Goal: Task Accomplishment & Management: Use online tool/utility

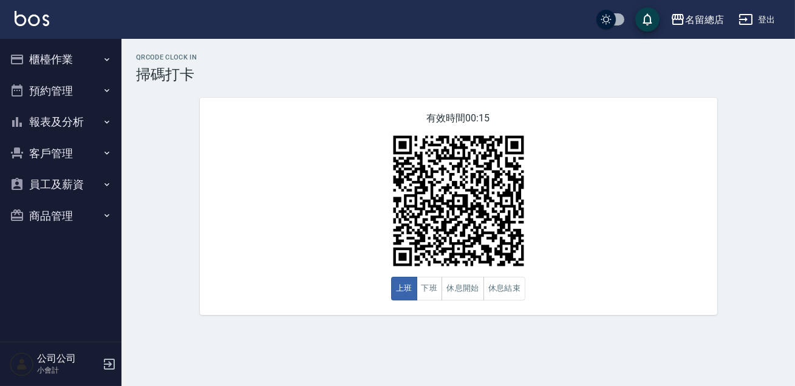
drag, startPoint x: 462, startPoint y: 278, endPoint x: 462, endPoint y: 253, distance: 24.9
click at [462, 277] on button "休息開始" at bounding box center [462, 289] width 43 height 24
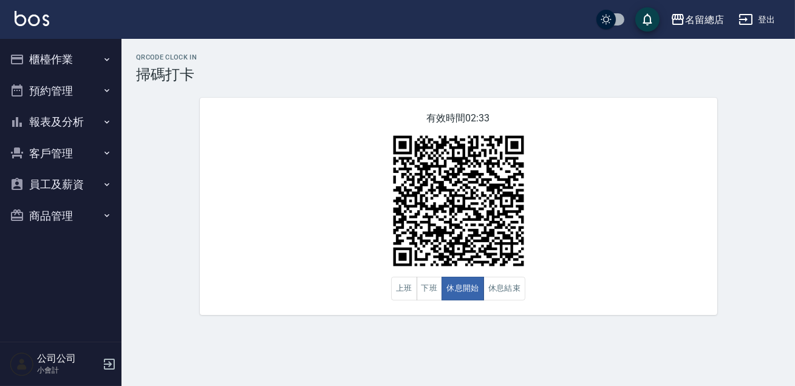
click at [111, 80] on button "預約管理" at bounding box center [61, 91] width 112 height 32
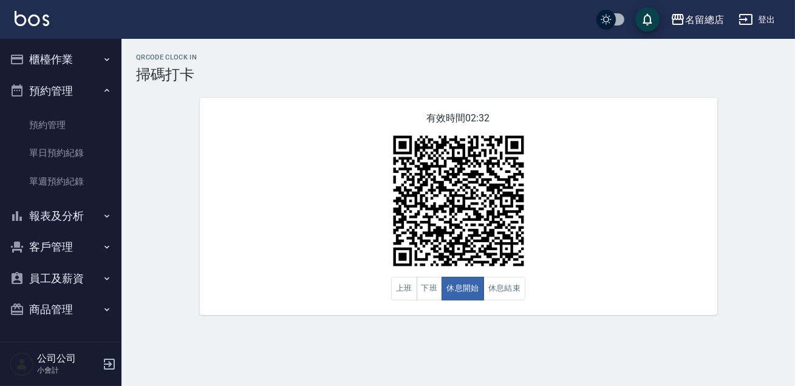
click at [67, 223] on button "報表及分析" at bounding box center [61, 216] width 112 height 32
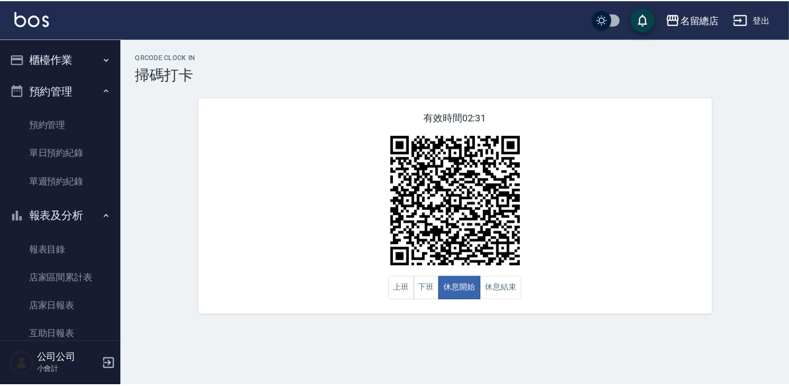
scroll to position [110, 0]
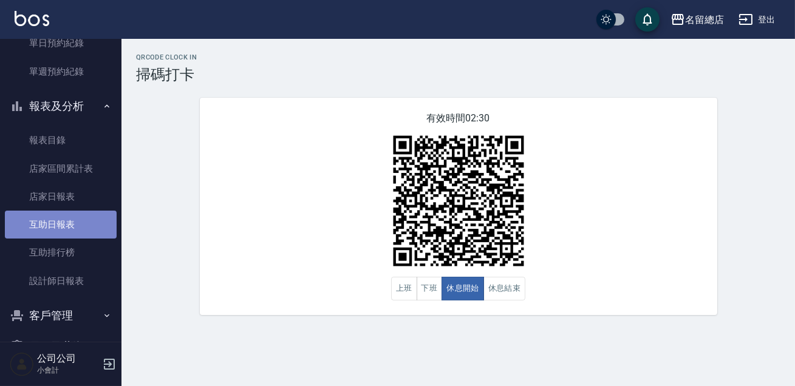
click at [72, 236] on link "互助日報表" at bounding box center [61, 225] width 112 height 28
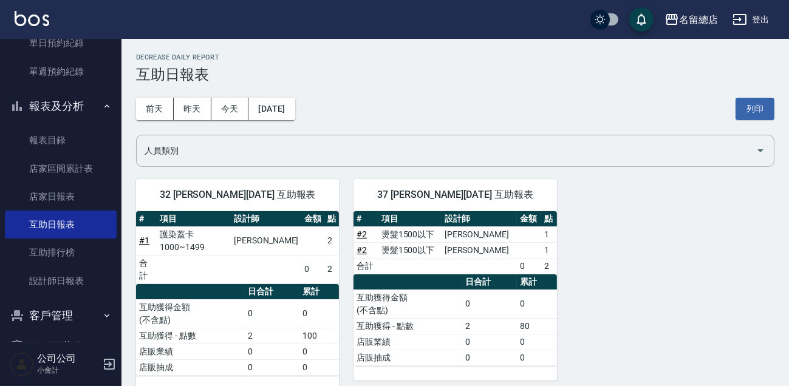
scroll to position [7, 0]
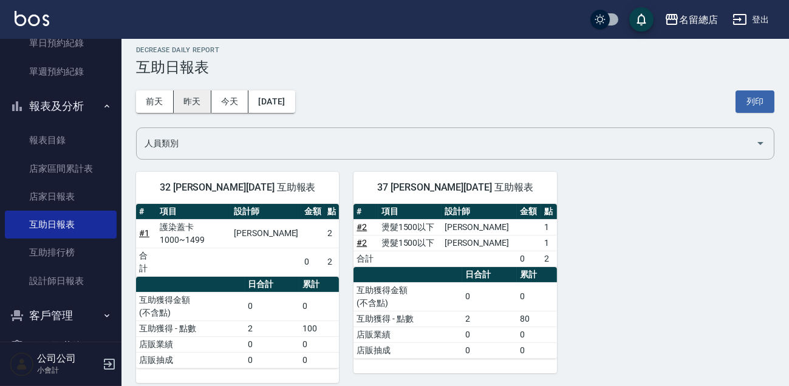
click at [186, 97] on button "昨天" at bounding box center [193, 101] width 38 height 22
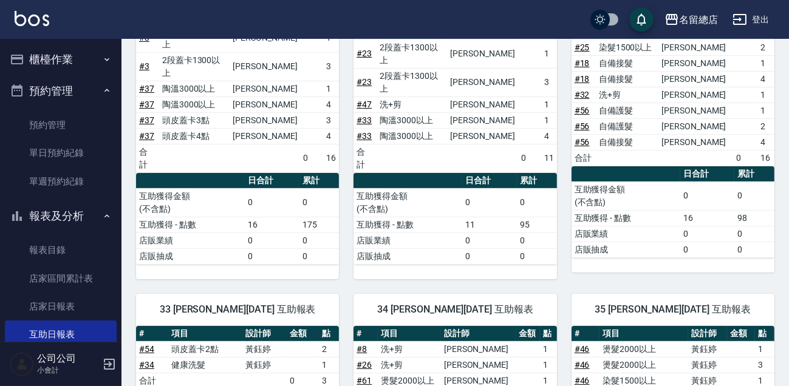
scroll to position [331, 0]
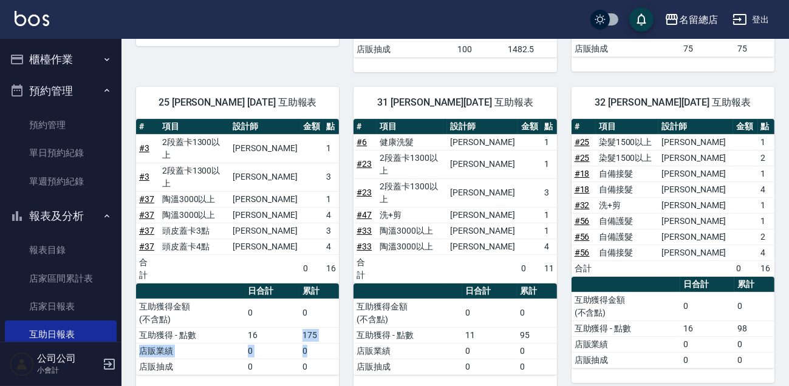
drag, startPoint x: 327, startPoint y: 309, endPoint x: 302, endPoint y: 300, distance: 26.5
click at [302, 300] on tbody "互助獲得金額 (不含點) 0 0 互助獲得 - 點數 16 175 店販業績 0 0 店販抽成 0 0" at bounding box center [237, 337] width 203 height 76
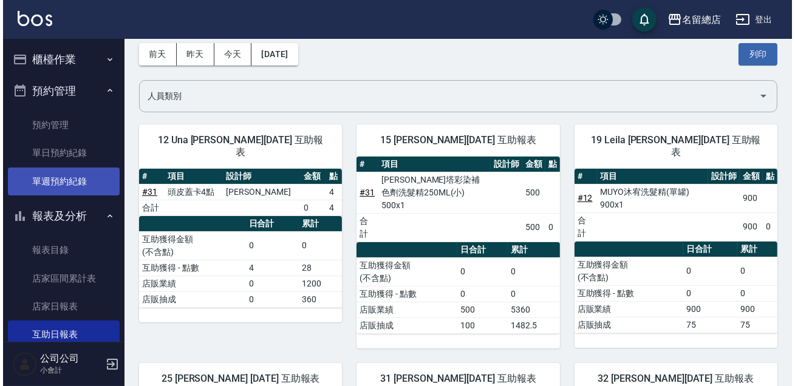
scroll to position [0, 0]
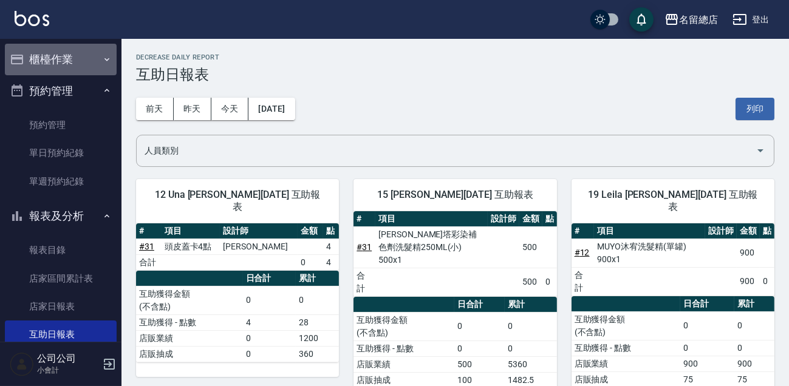
click at [72, 53] on button "櫃檯作業" at bounding box center [61, 60] width 112 height 32
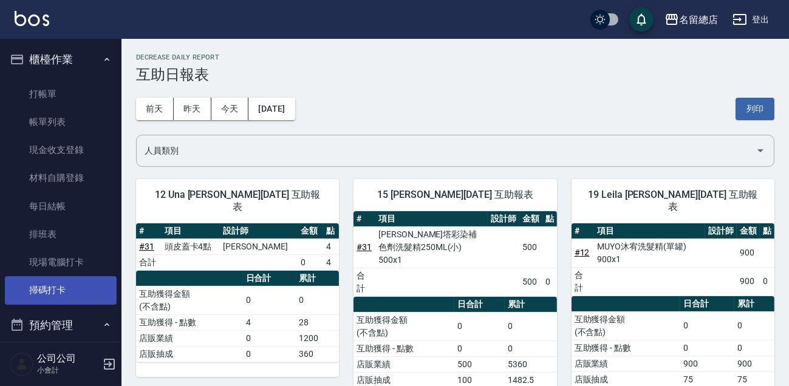
click at [75, 298] on link "掃碼打卡" at bounding box center [61, 290] width 112 height 28
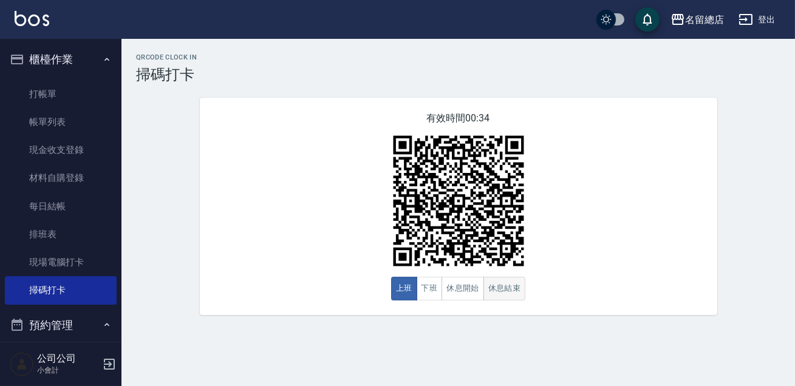
click at [491, 285] on button "休息結束" at bounding box center [504, 289] width 43 height 24
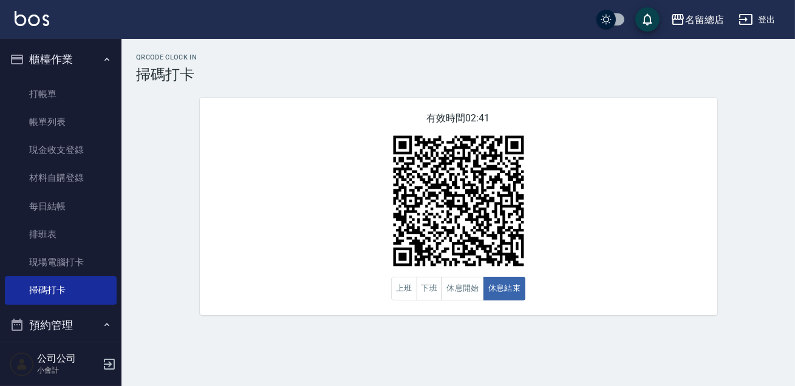
drag, startPoint x: 525, startPoint y: 376, endPoint x: 517, endPoint y: 373, distance: 8.1
click at [525, 377] on div "QRcode Clock In 掃碼打卡 有效時間 02:41 上班 下班 休息開始 休息結束" at bounding box center [397, 193] width 795 height 386
click at [477, 297] on button "休息開始" at bounding box center [462, 289] width 43 height 24
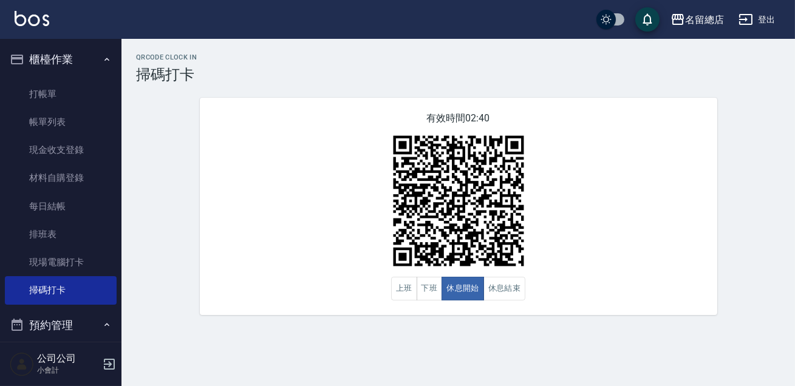
click at [647, 264] on div "有效時間 02:40 上班 下班 休息開始 休息結束" at bounding box center [458, 206] width 517 height 217
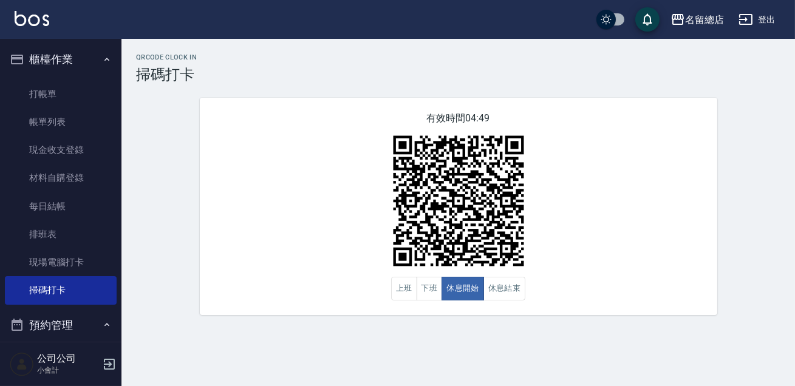
click at [644, 257] on div "有效時間 04:49 上班 下班 休息開始 休息結束" at bounding box center [458, 206] width 517 height 217
click at [518, 294] on button "休息結束" at bounding box center [504, 289] width 43 height 24
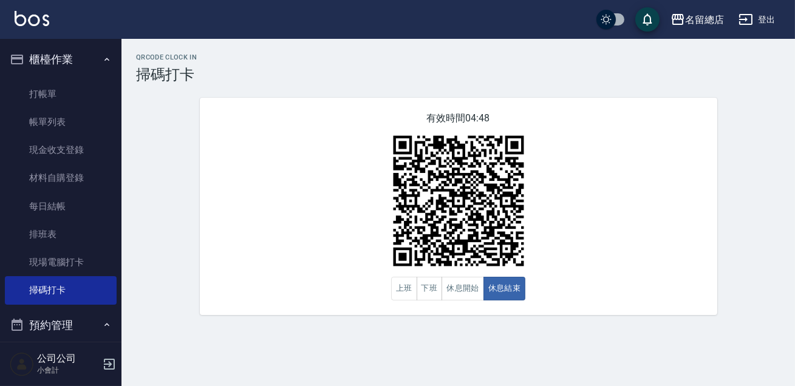
click at [604, 282] on div "有效時間 04:48 上班 下班 休息開始 休息結束" at bounding box center [458, 206] width 517 height 217
